Goal: Task Accomplishment & Management: Manage account settings

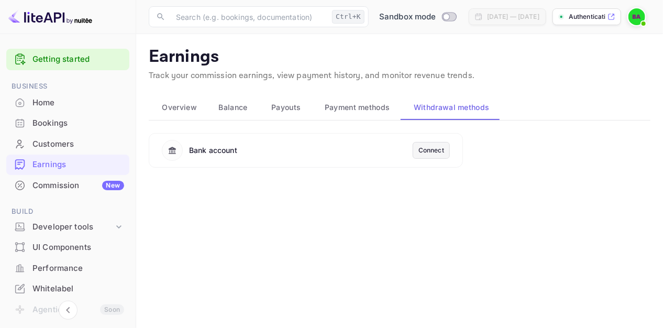
click at [527, 88] on main "Earnings Track your commission earnings, view payment history, and monitor reve…" at bounding box center [399, 181] width 527 height 294
click at [429, 152] on div "Connect" at bounding box center [431, 150] width 26 height 9
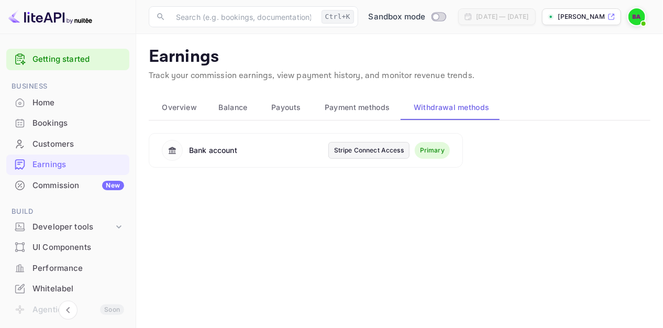
click at [354, 150] on div "Stripe Connect Access" at bounding box center [369, 150] width 70 height 9
click at [73, 61] on link "Getting started" at bounding box center [78, 59] width 92 height 12
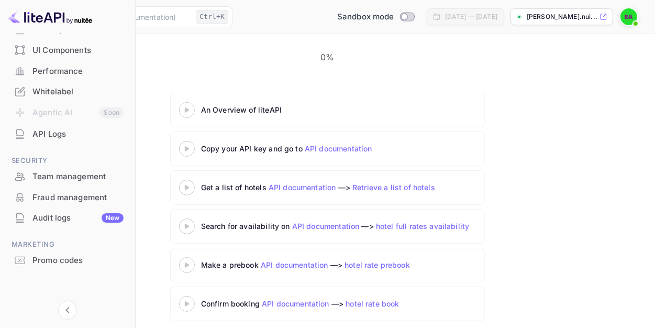
scroll to position [98, 0]
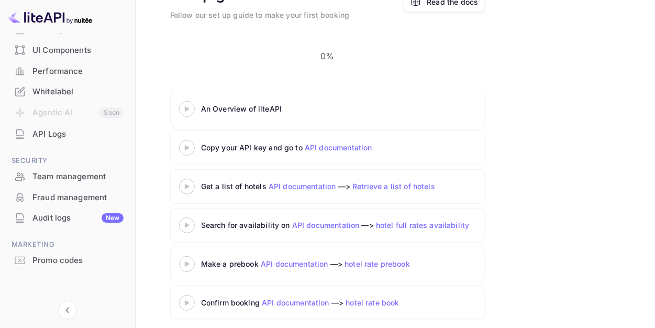
click at [66, 95] on div "Whitelabel" at bounding box center [77, 92] width 91 height 12
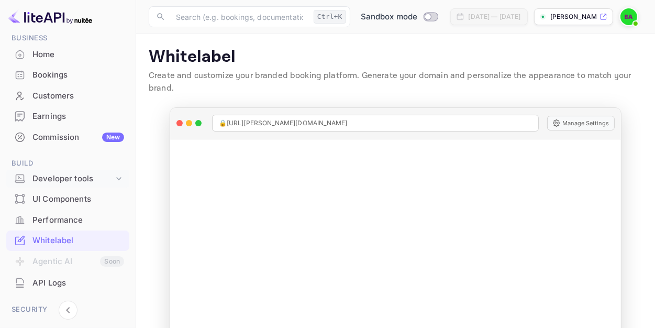
scroll to position [52, 0]
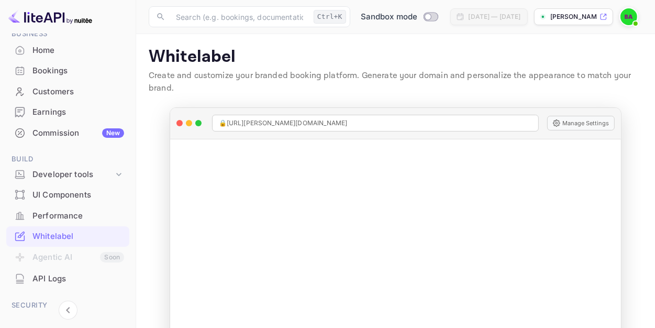
click at [67, 210] on div "Performance" at bounding box center [78, 216] width 92 height 12
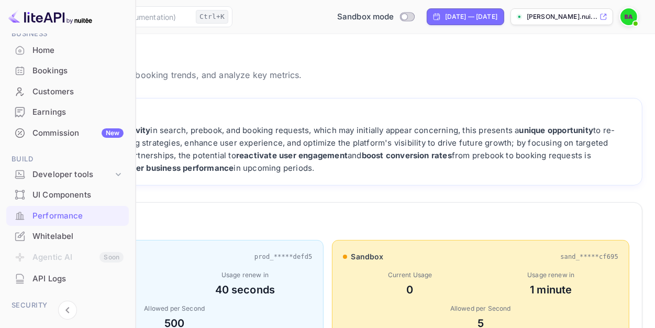
click at [77, 104] on div "Earnings" at bounding box center [67, 112] width 122 height 20
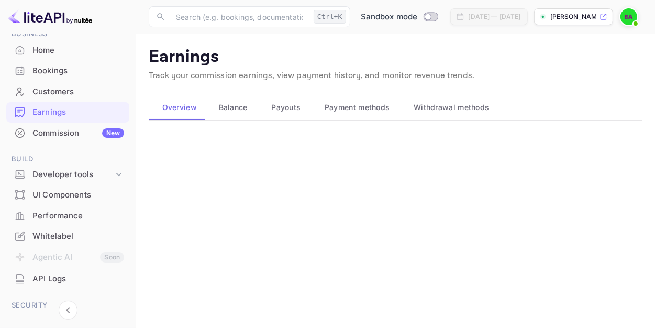
click at [238, 111] on span "Balance" at bounding box center [233, 107] width 29 height 13
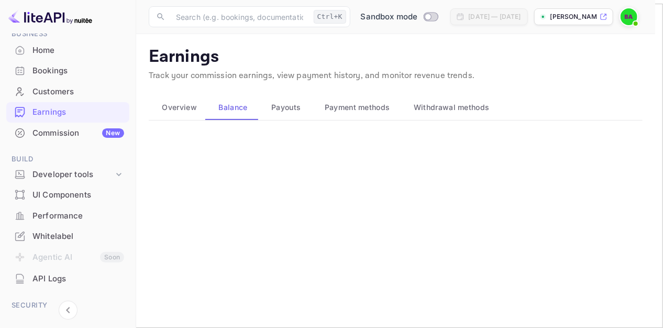
type input "-1"
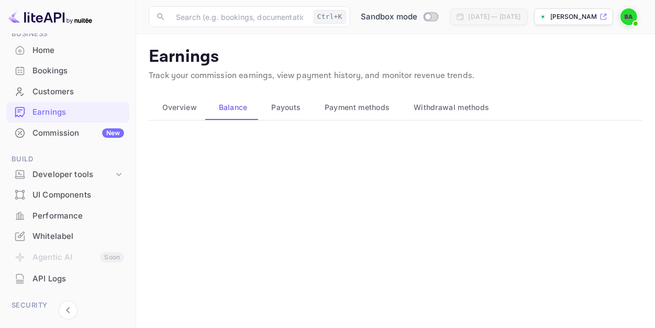
click at [279, 116] on button "Payouts" at bounding box center [284, 107] width 53 height 25
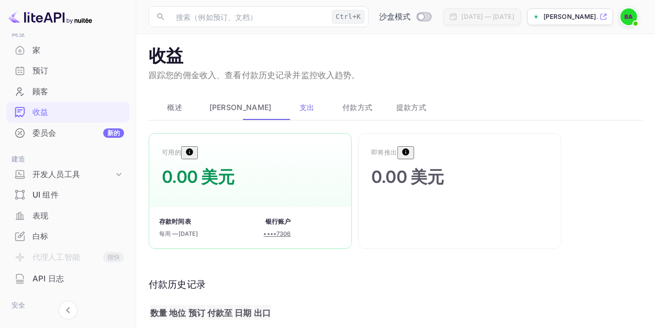
click at [198, 232] on font "2025 年 10 月 20 日" at bounding box center [188, 233] width 20 height 7
click at [198, 233] on font "2025 年 10 月 20 日" at bounding box center [188, 233] width 20 height 7
click at [223, 110] on font "平衡" at bounding box center [240, 107] width 62 height 9
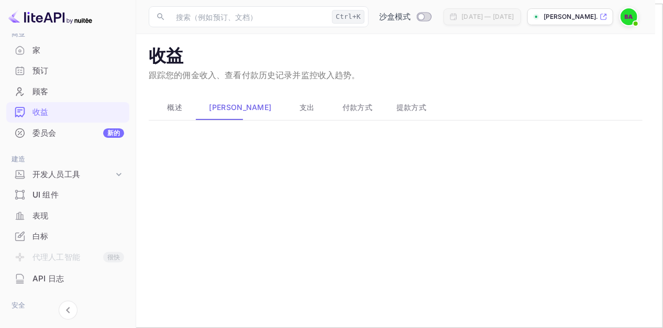
drag, startPoint x: 321, startPoint y: 189, endPoint x: 264, endPoint y: 193, distance: 56.6
type input "50"
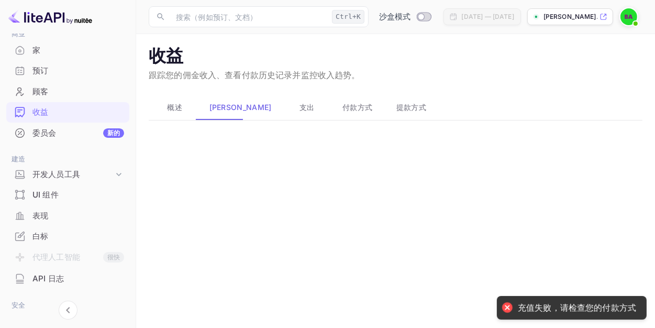
click at [396, 106] on font "提款方式" at bounding box center [411, 107] width 30 height 9
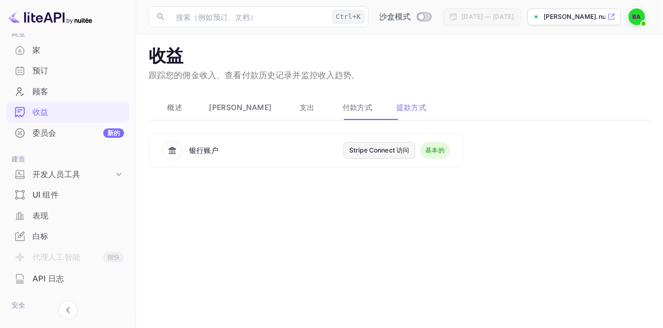
click at [342, 111] on font "付款方式" at bounding box center [357, 107] width 30 height 9
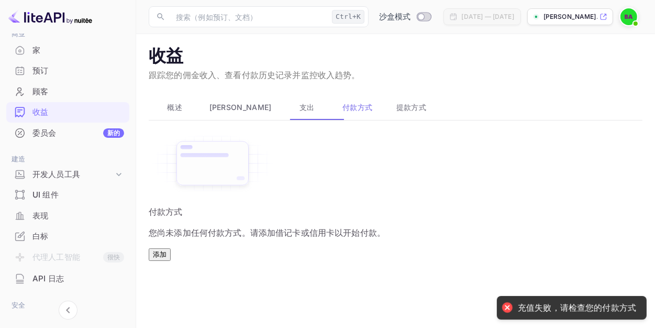
click at [166, 258] on font "添加" at bounding box center [160, 254] width 14 height 8
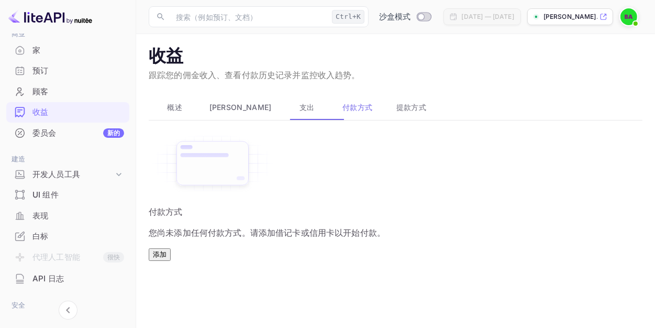
click at [229, 113] on div "平衡" at bounding box center [239, 107] width 70 height 13
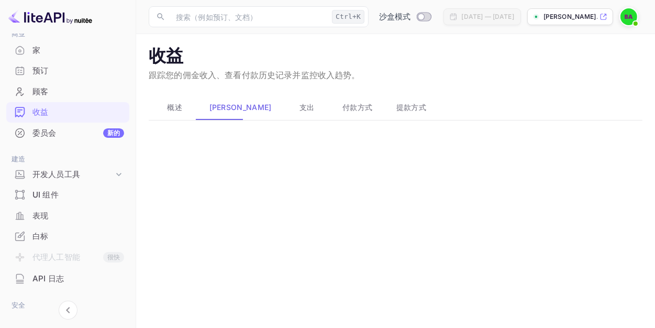
click at [183, 116] on button "概述" at bounding box center [172, 107] width 47 height 25
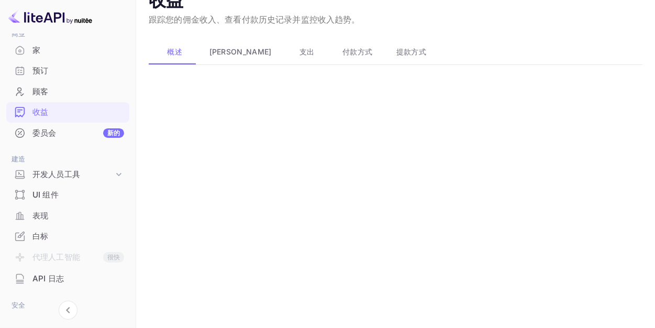
scroll to position [75, 0]
